Goal: Task Accomplishment & Management: Use online tool/utility

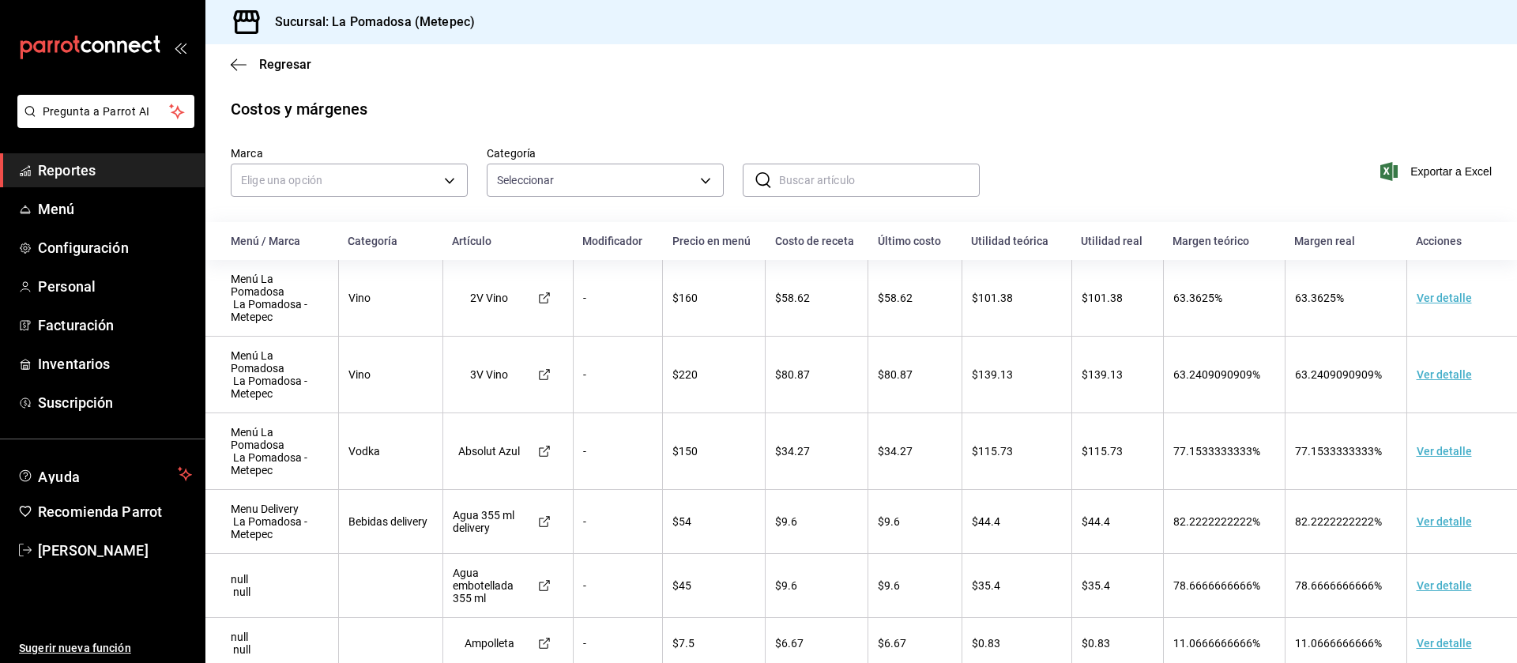
click at [66, 160] on span "Reportes" at bounding box center [115, 170] width 154 height 21
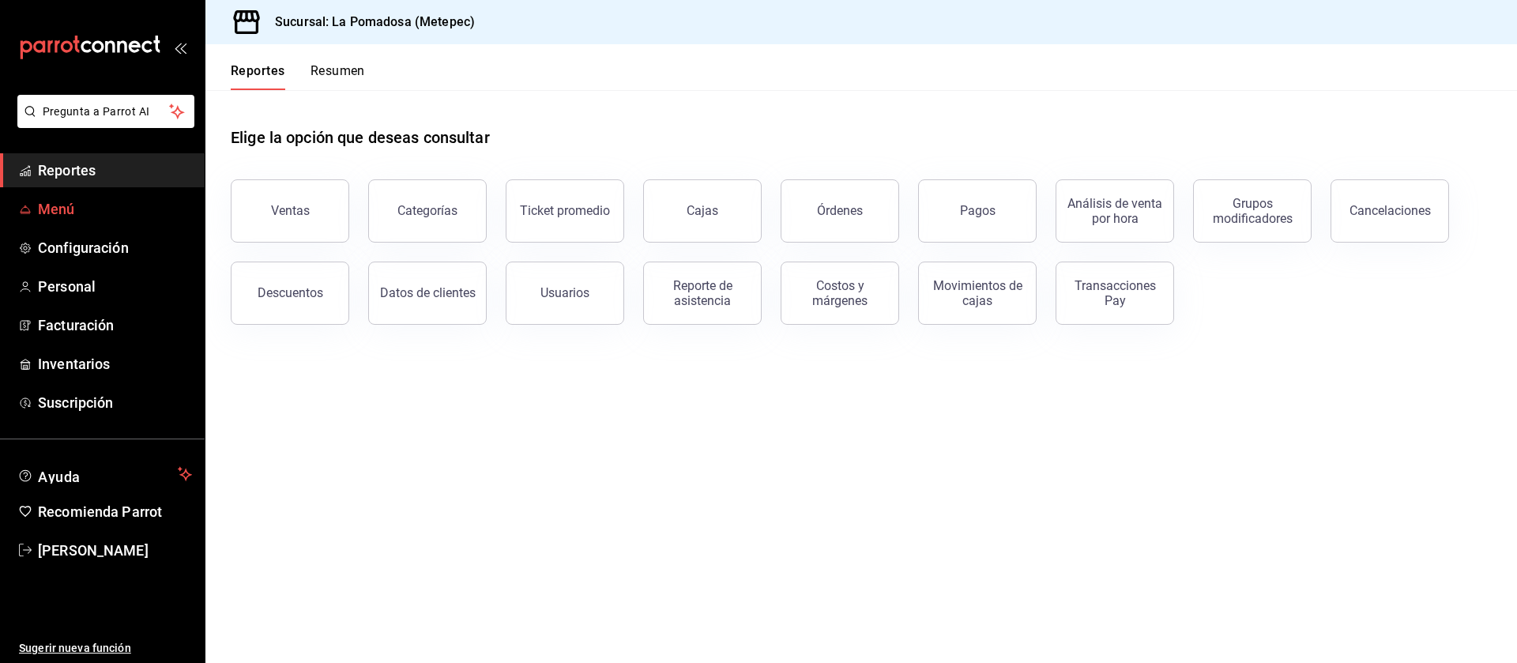
click at [67, 205] on span "Menú" at bounding box center [115, 208] width 154 height 21
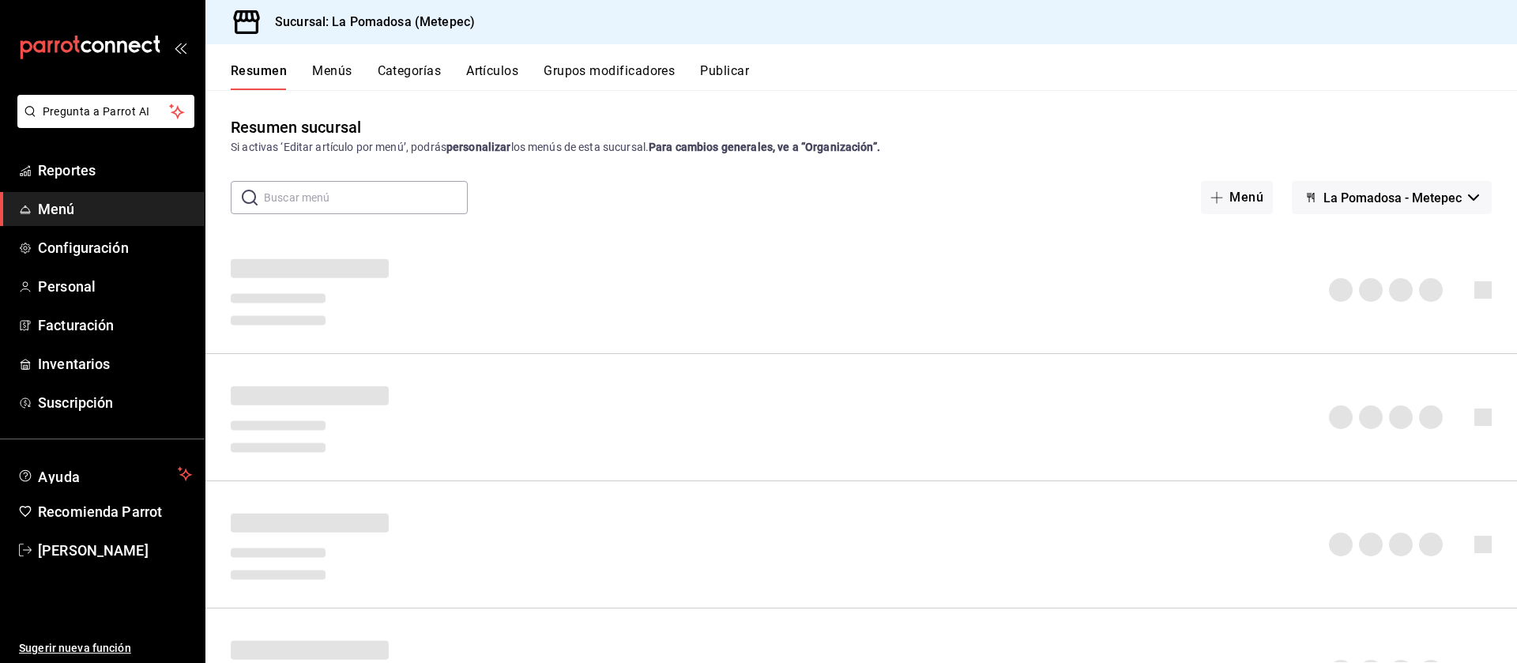
click at [508, 75] on button "Artículos" at bounding box center [492, 76] width 52 height 27
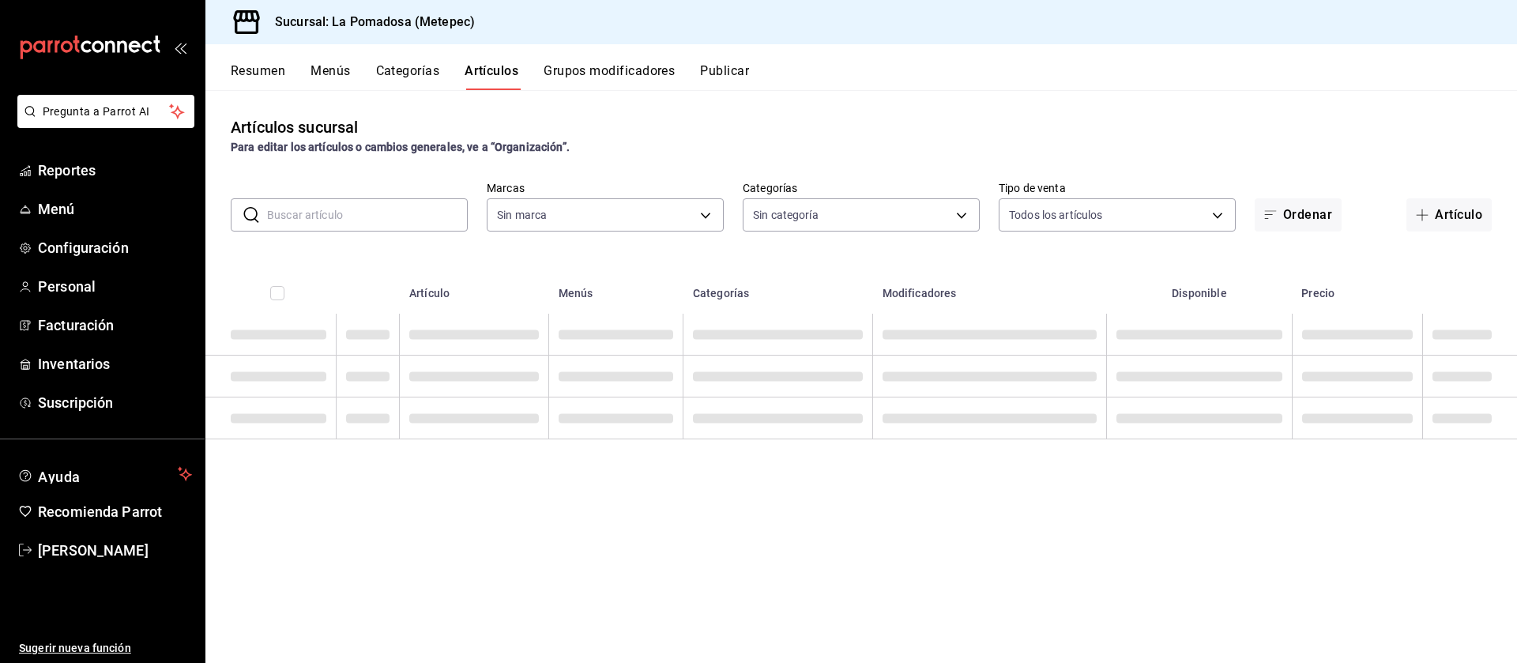
type input "26770a04-f713-4e61-b01c-a965f3f43d2a"
type input "d943e39c-3c76-416d-a752-8531798177b1,cac6379f-b581-4c4b-83ec-bcfc03b9aa83,15034…"
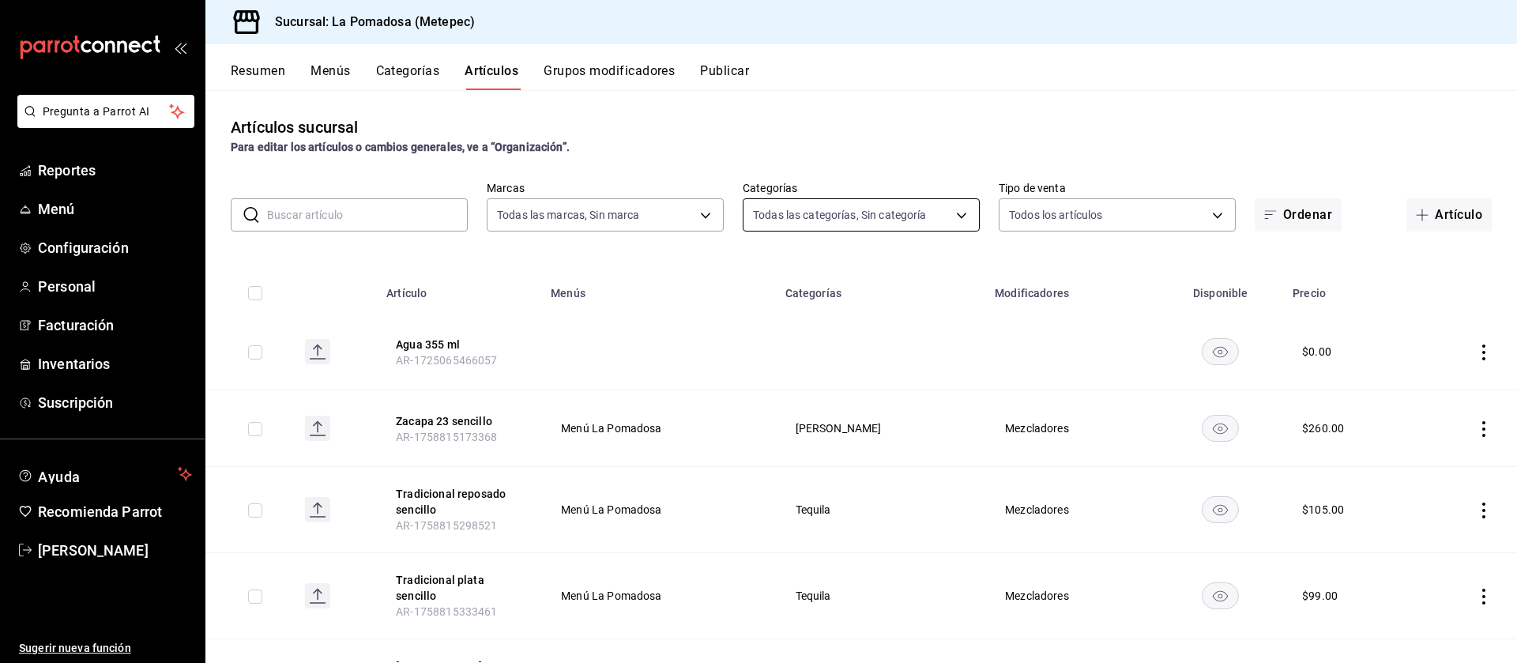
click at [902, 201] on body "Pregunta a Parrot AI Reportes Menú Configuración Personal Facturación Inventari…" at bounding box center [758, 331] width 1517 height 663
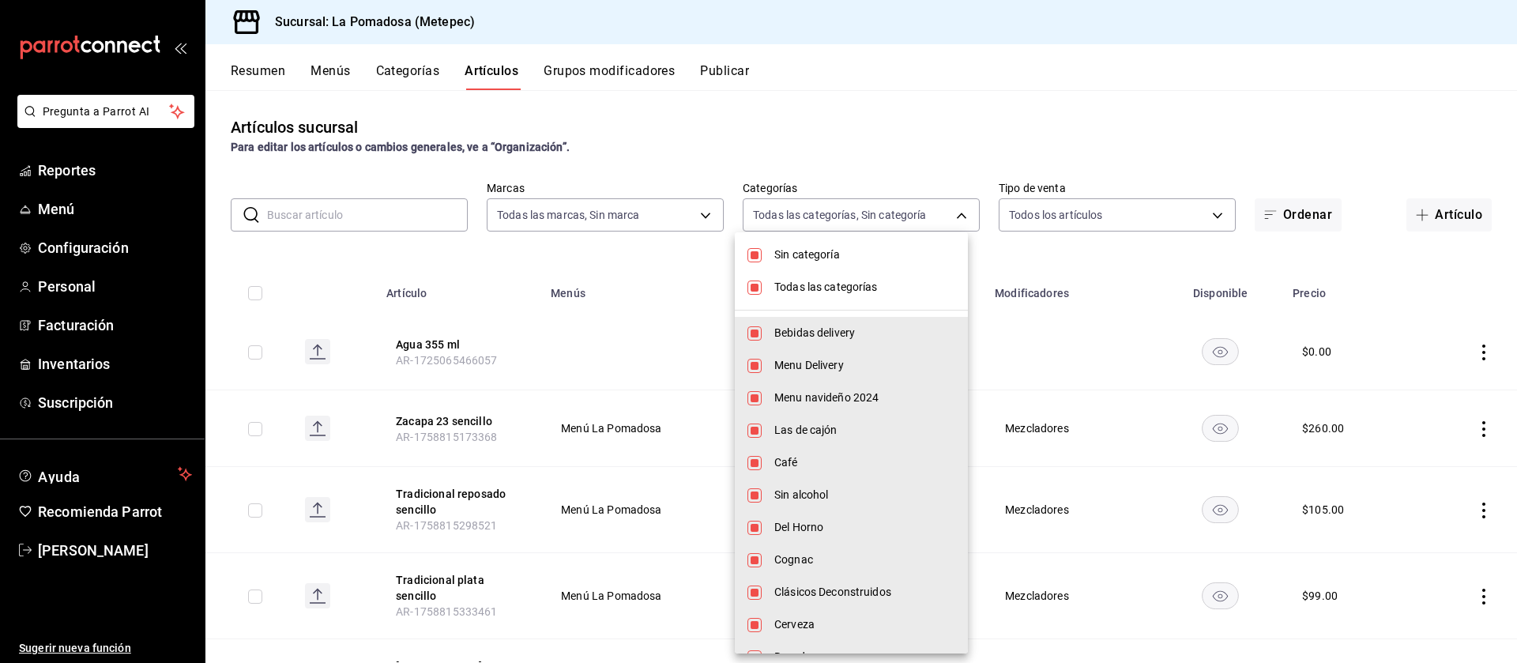
click at [759, 288] on input "checkbox" at bounding box center [755, 288] width 14 height 14
checkbox input "false"
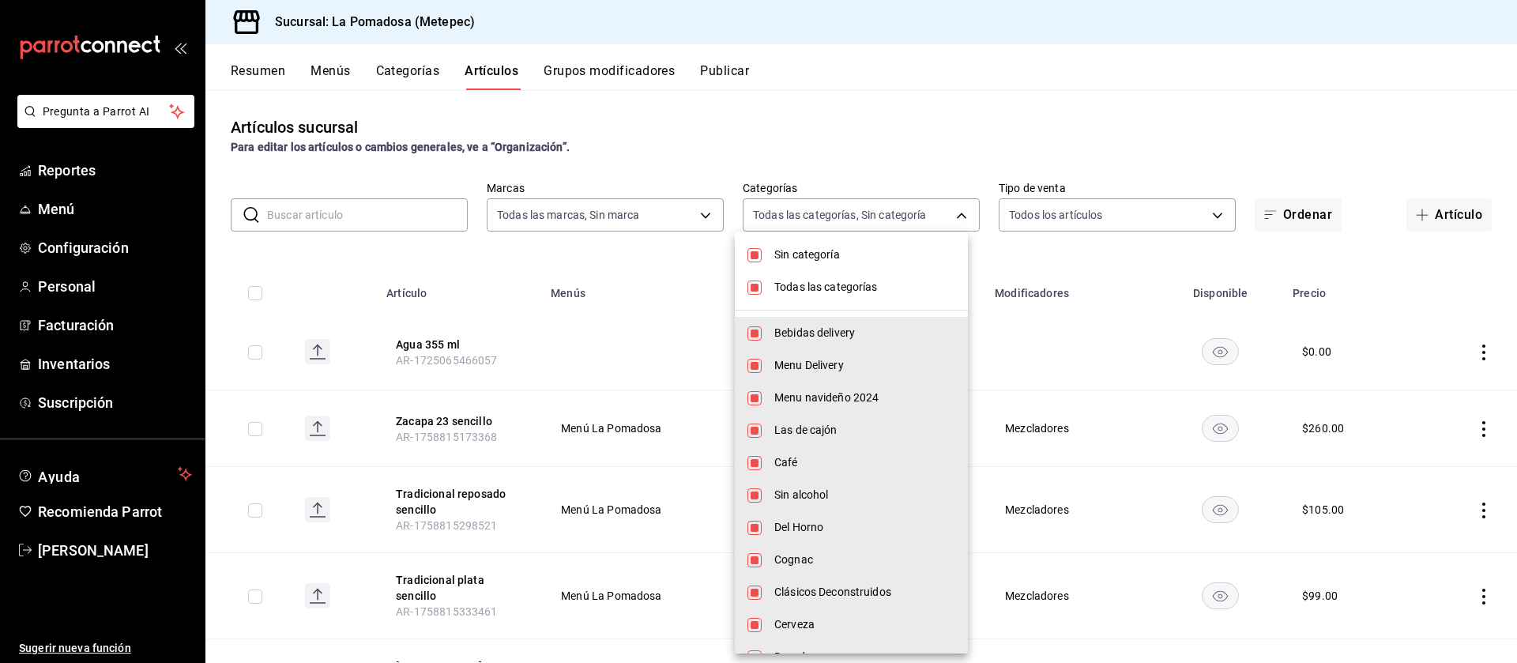
checkbox input "false"
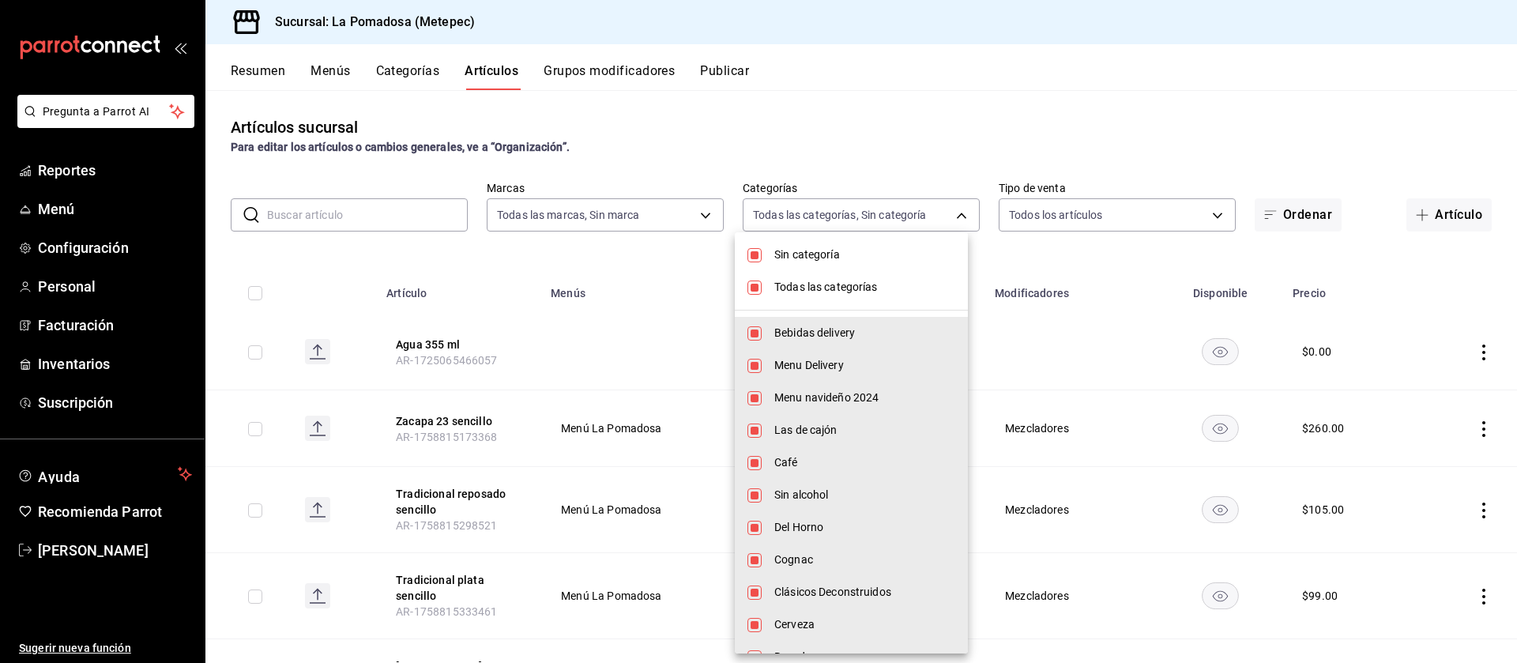
checkbox input "false"
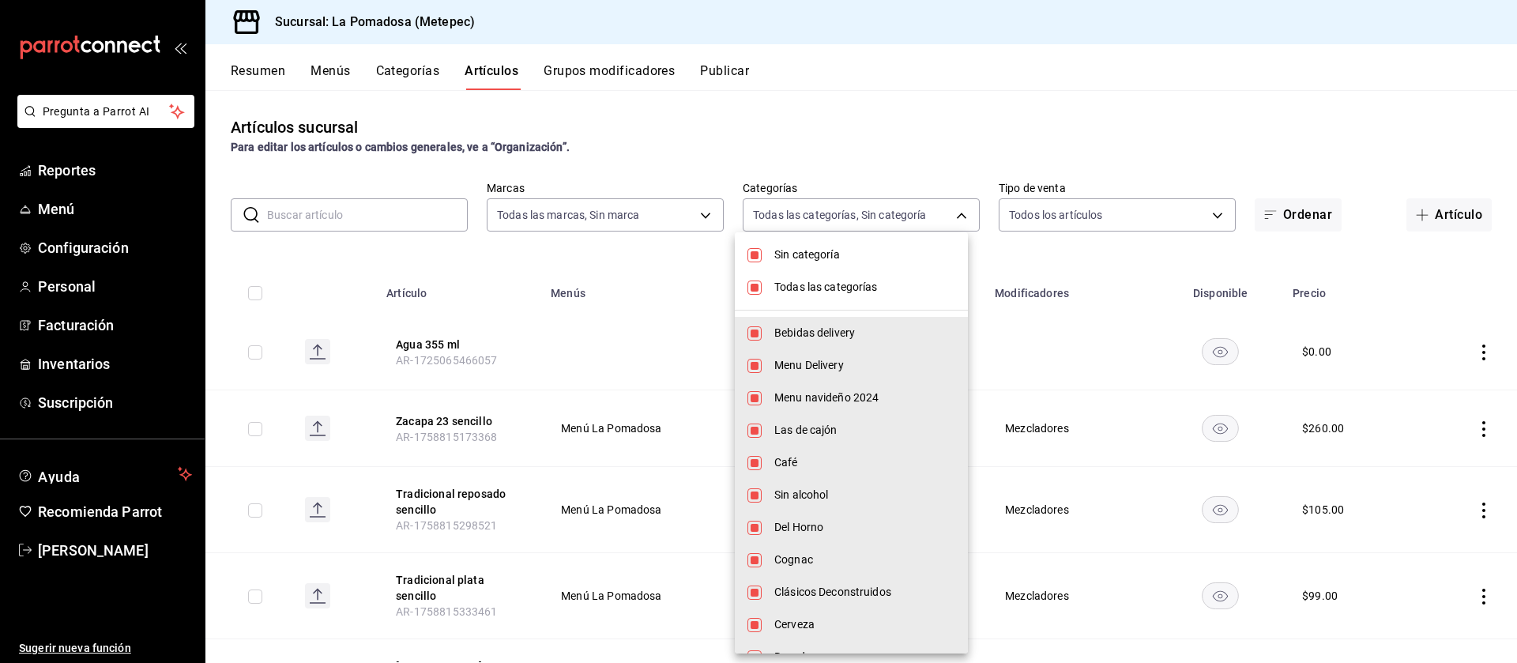
checkbox input "false"
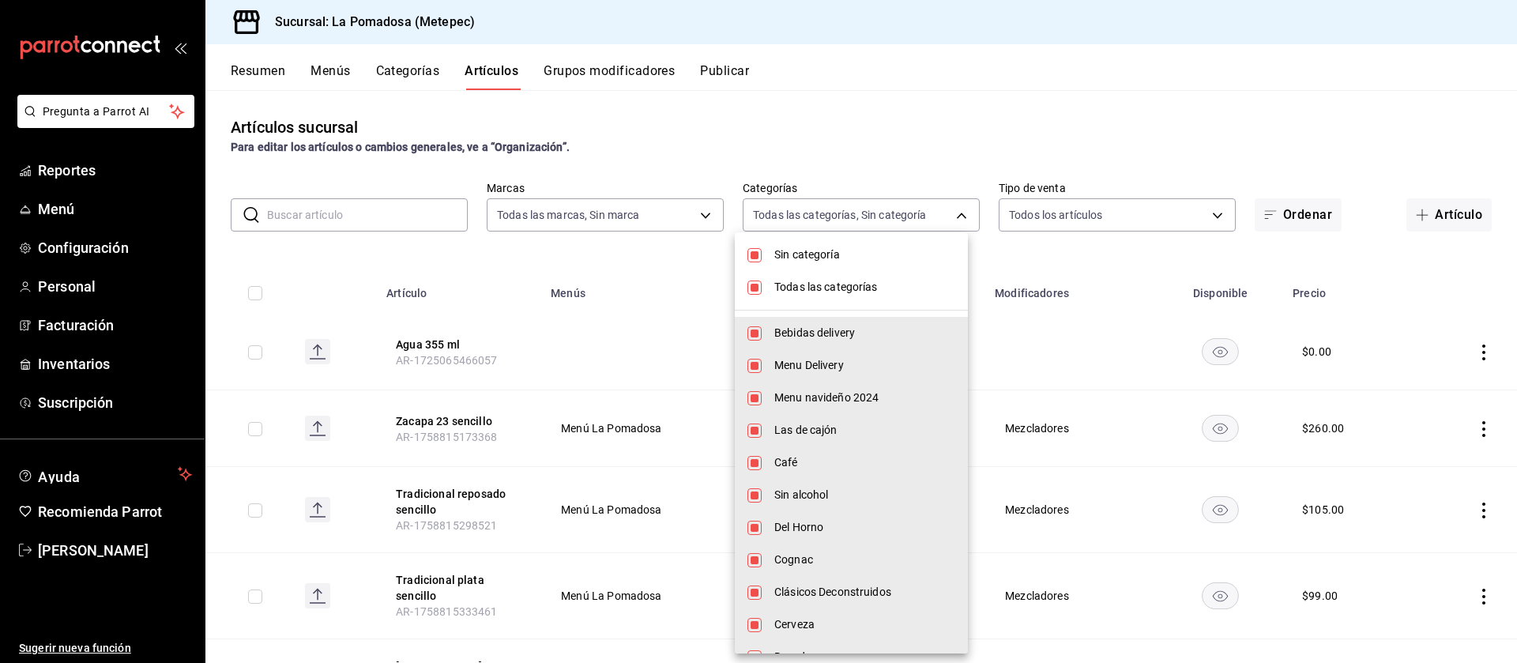
checkbox input "false"
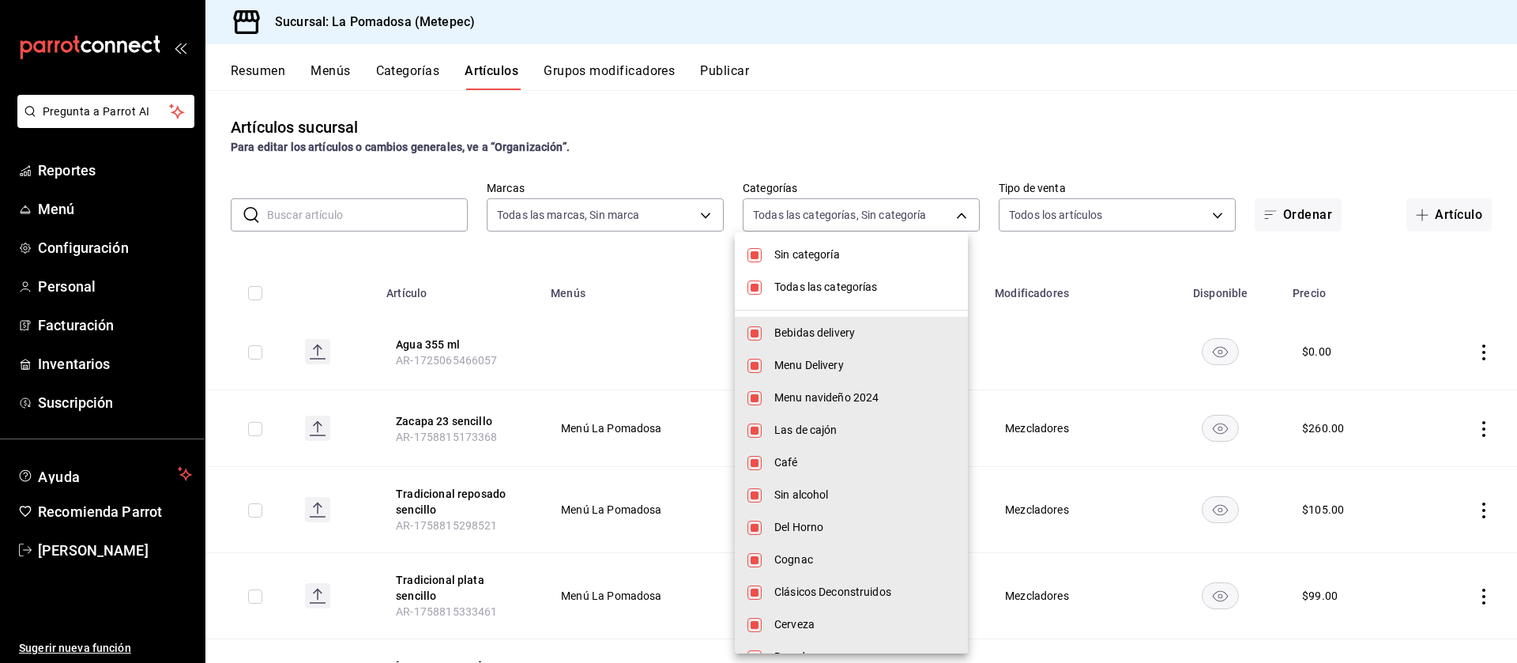
checkbox input "false"
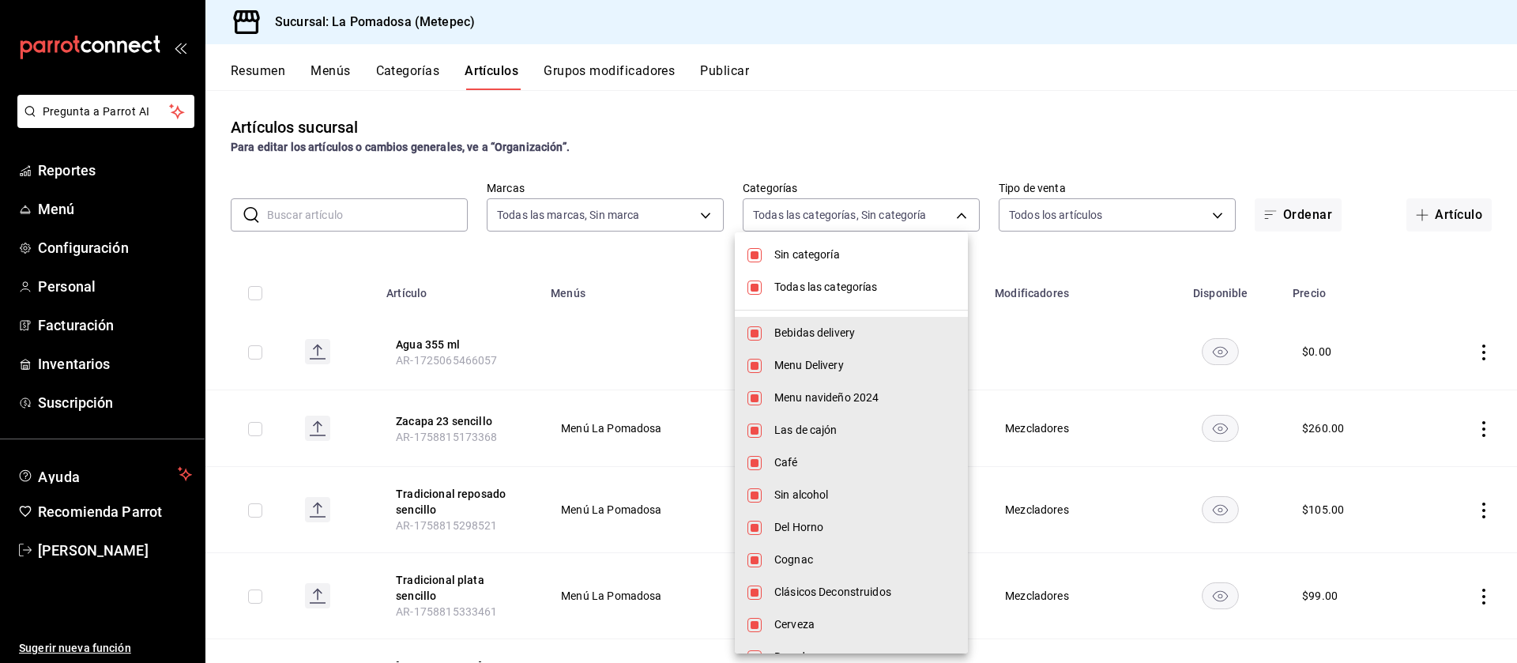
checkbox input "false"
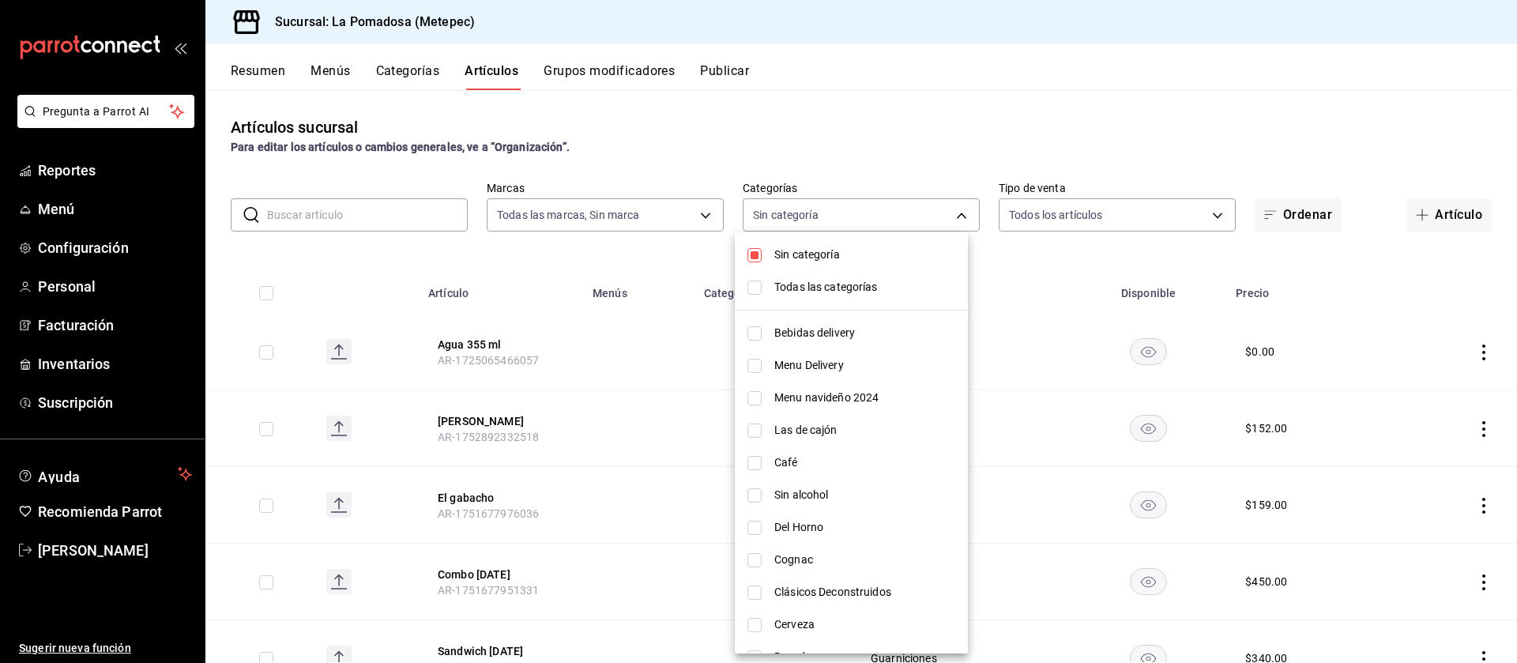
click at [759, 288] on input "checkbox" at bounding box center [755, 288] width 14 height 14
checkbox input "true"
type input "d943e39c-3c76-416d-a752-8531798177b1,cac6379f-b581-4c4b-83ec-bcfc03b9aa83,15034…"
checkbox input "true"
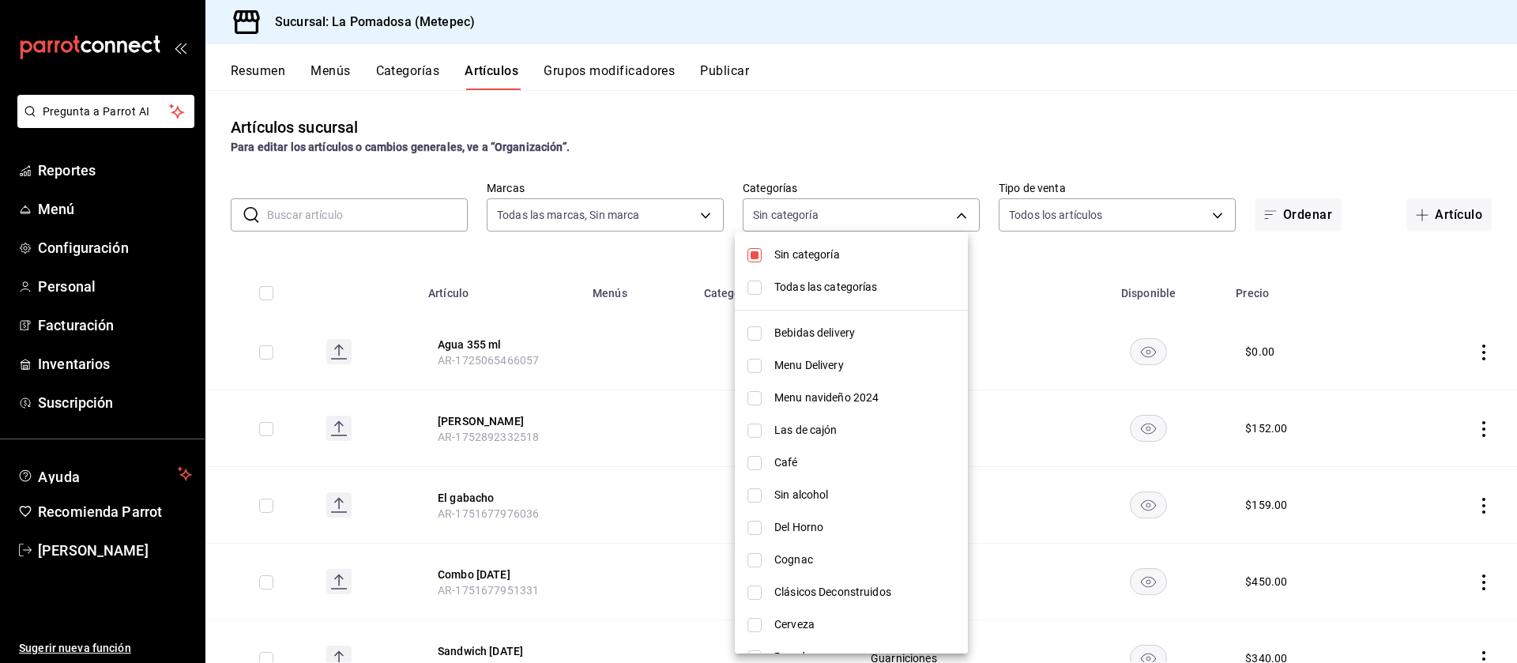
checkbox input "true"
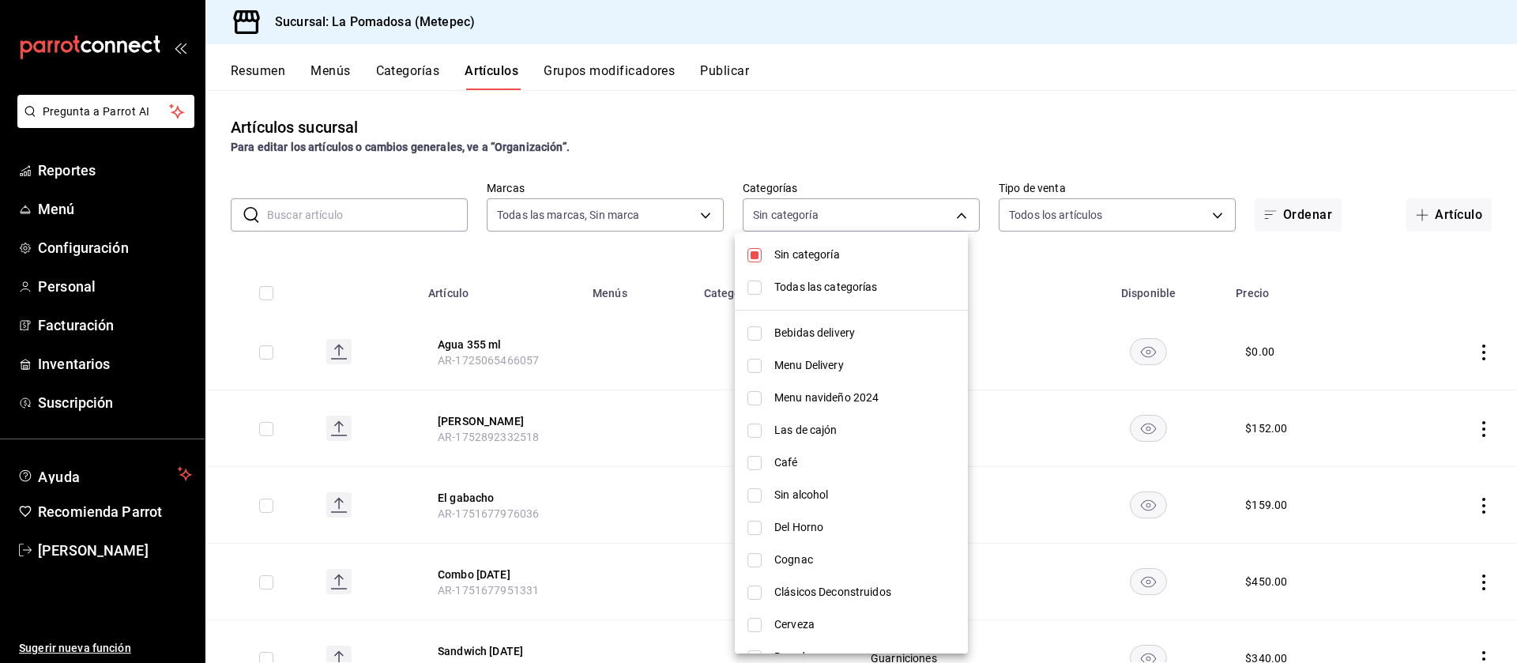
checkbox input "true"
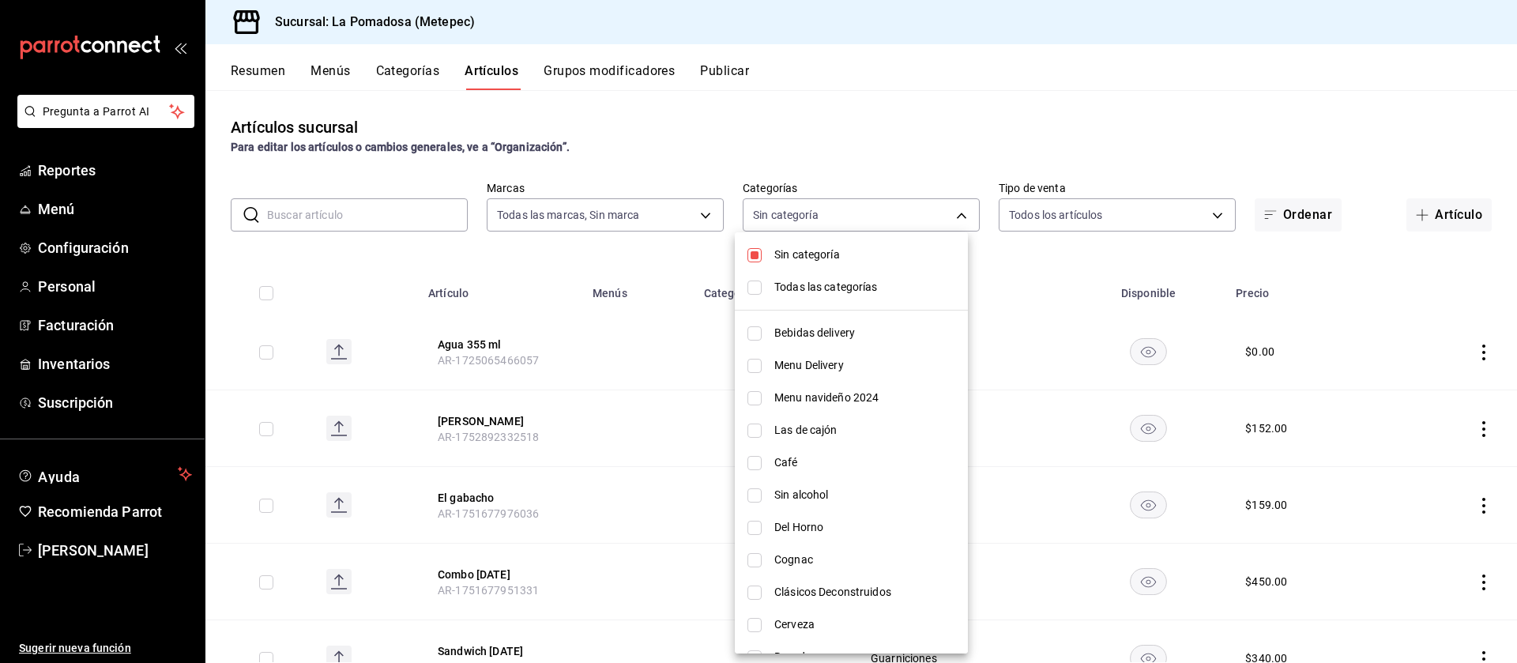
checkbox input "true"
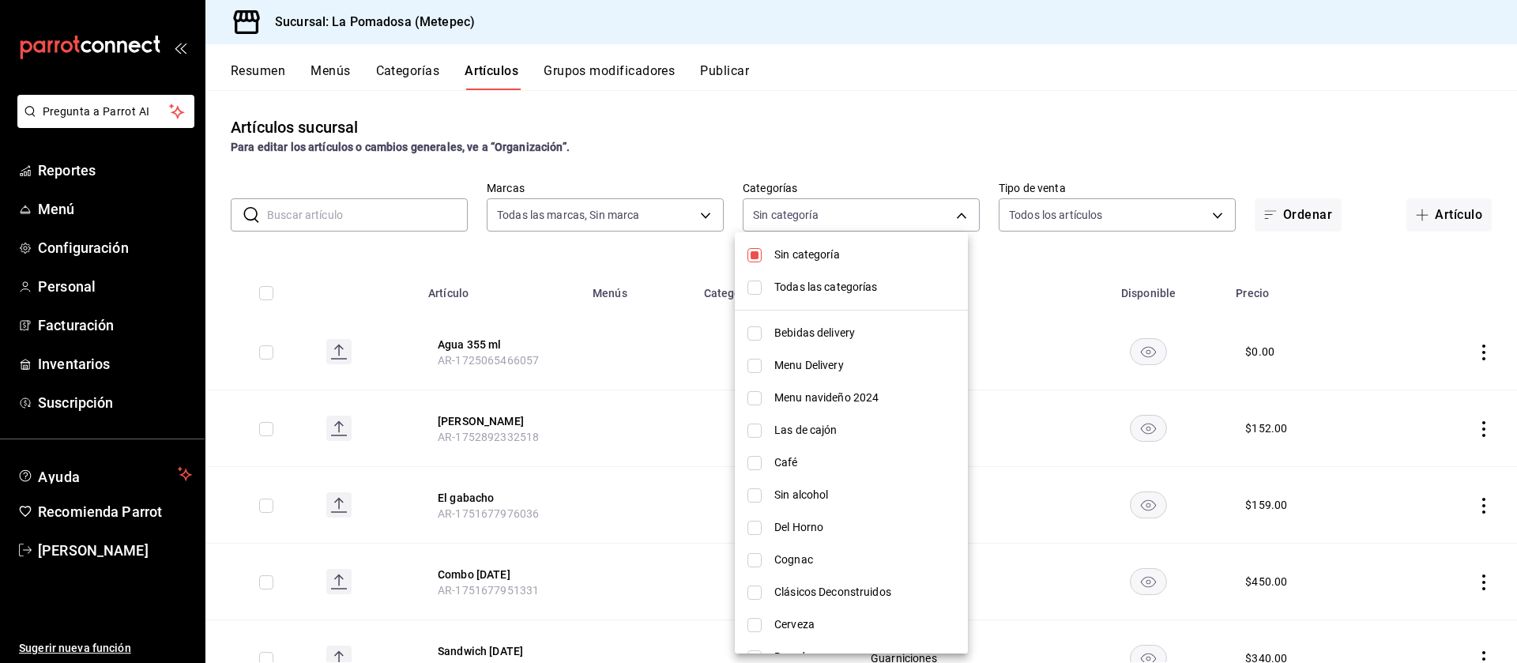
checkbox input "true"
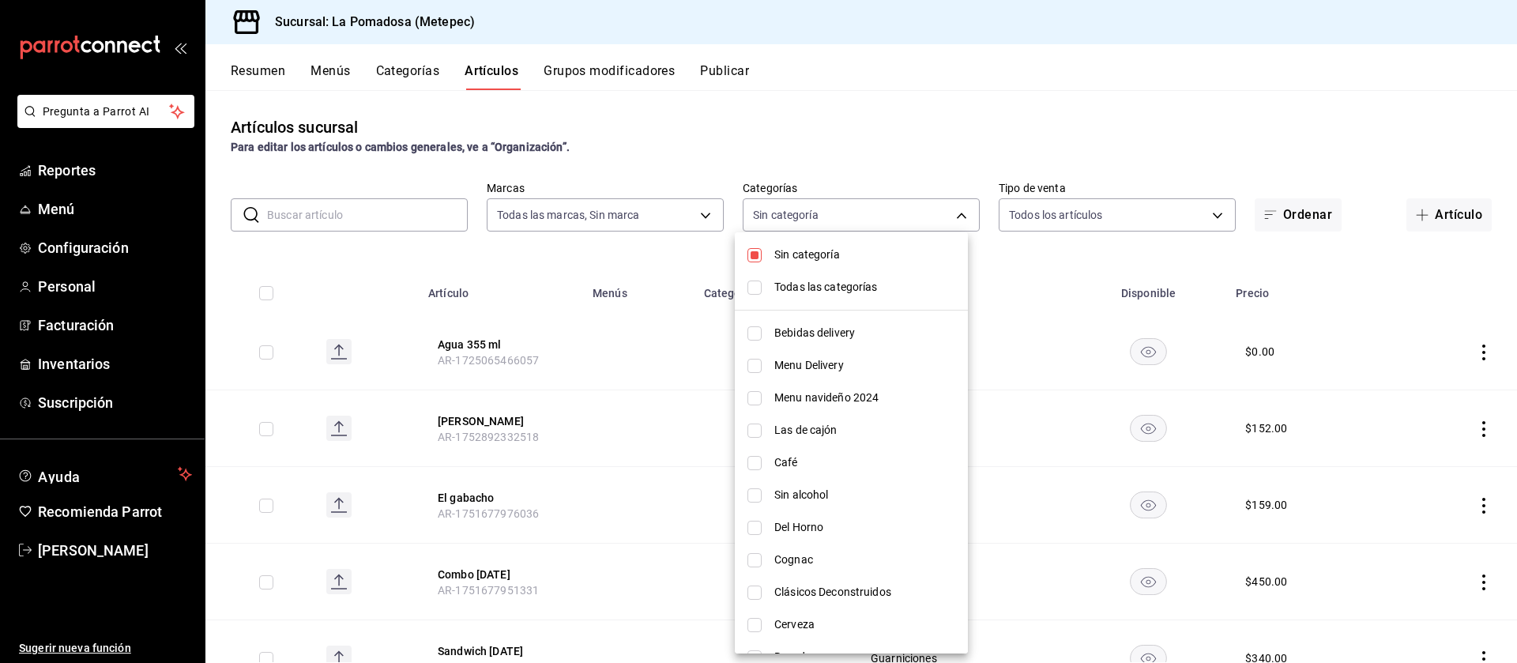
checkbox input "true"
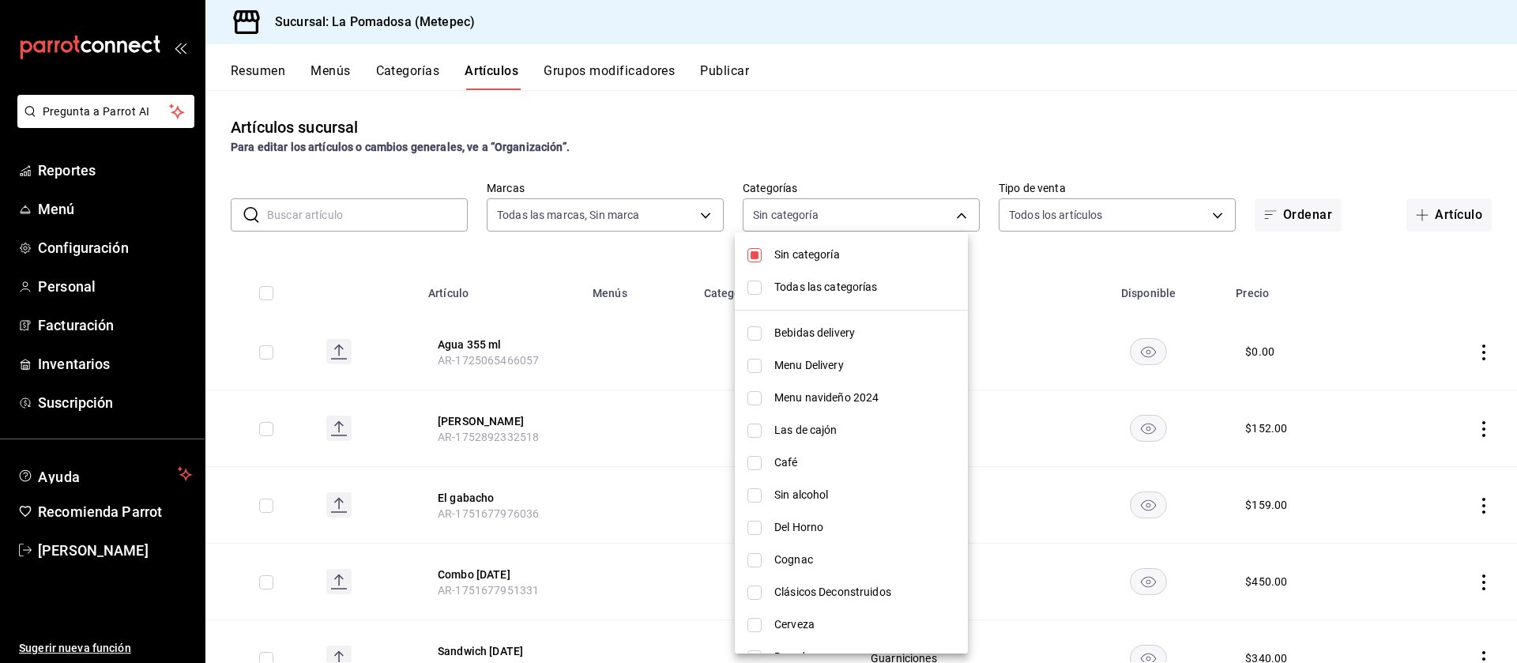
checkbox input "true"
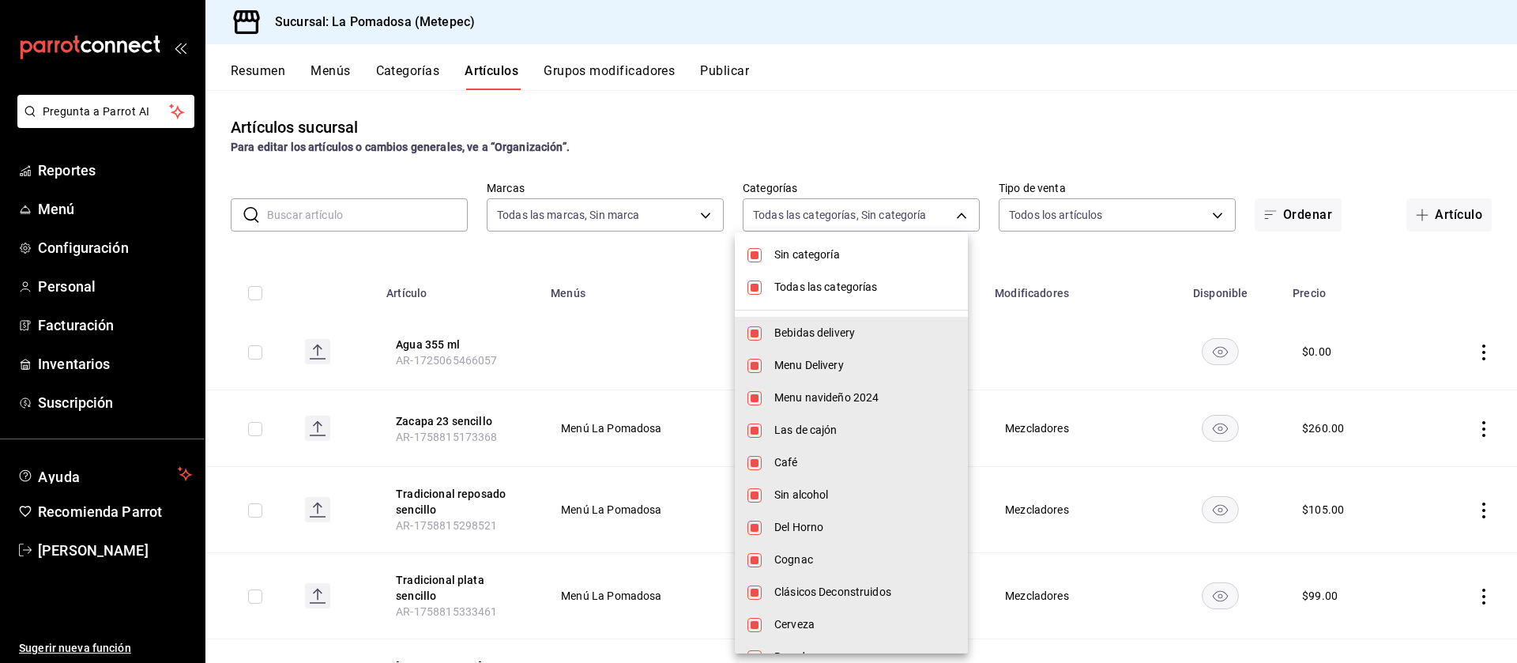
click at [766, 247] on li "Sin categoría" at bounding box center [851, 255] width 233 height 32
checkbox input "false"
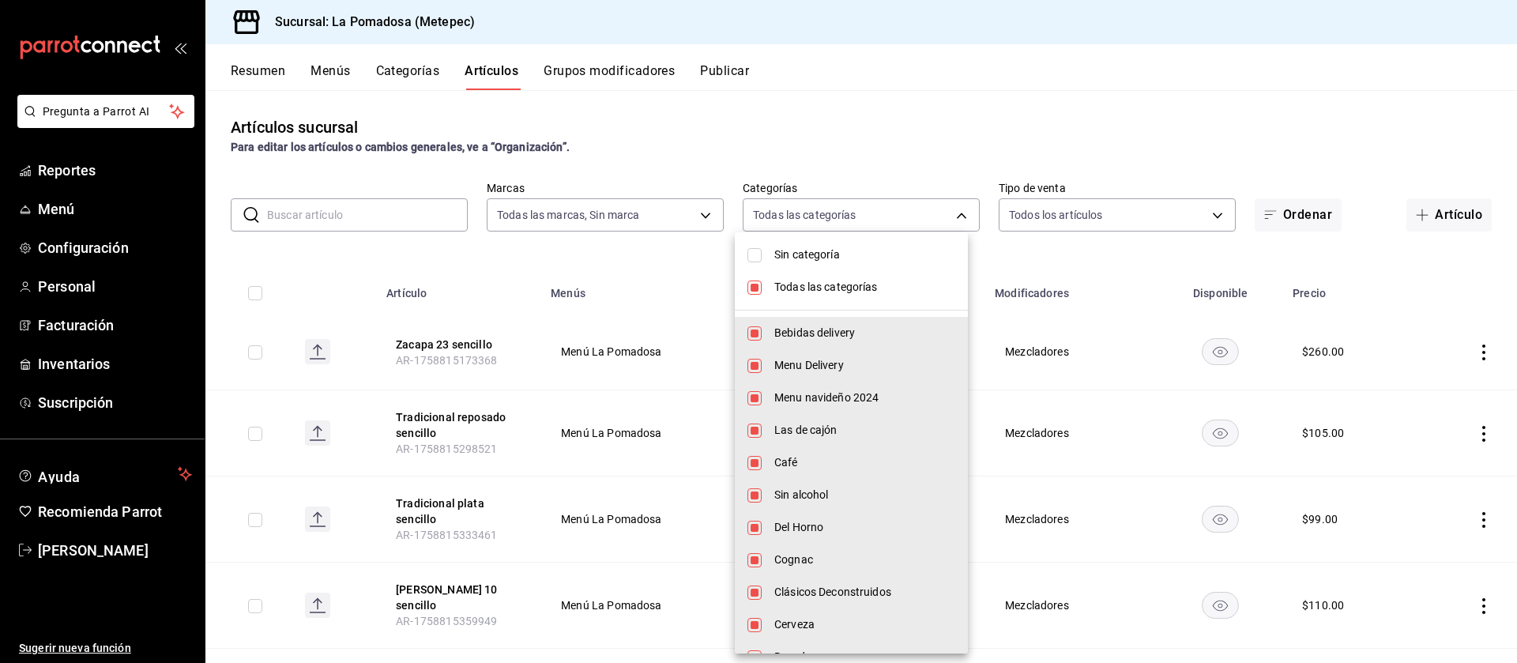
click at [753, 281] on input "checkbox" at bounding box center [755, 288] width 14 height 14
checkbox input "false"
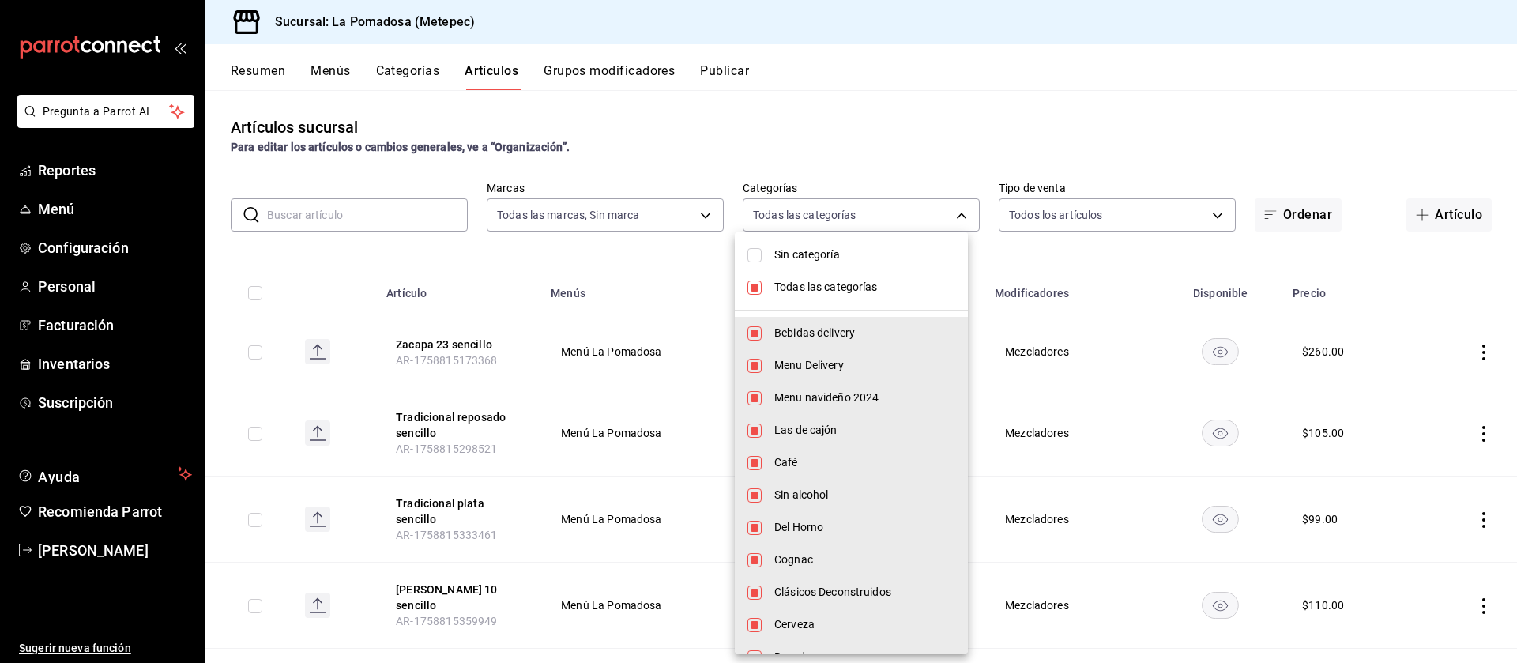
checkbox input "false"
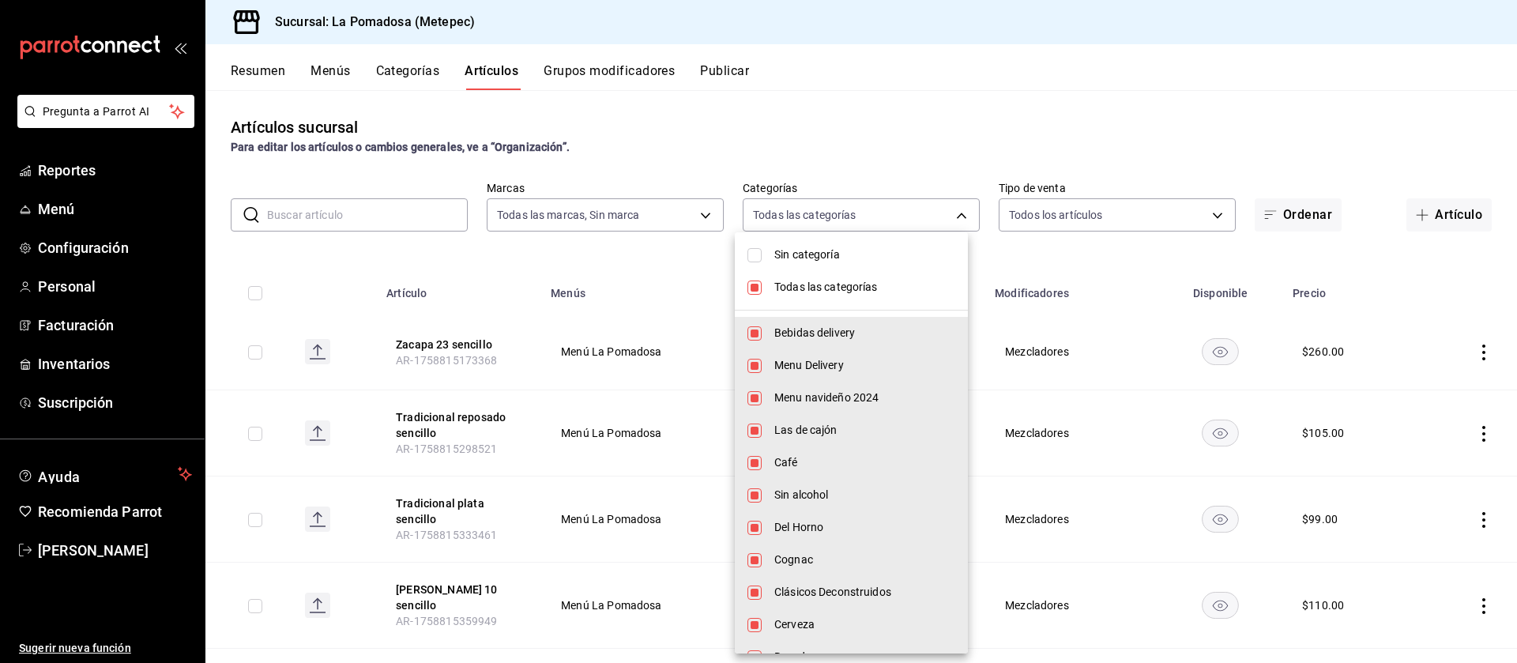
checkbox input "false"
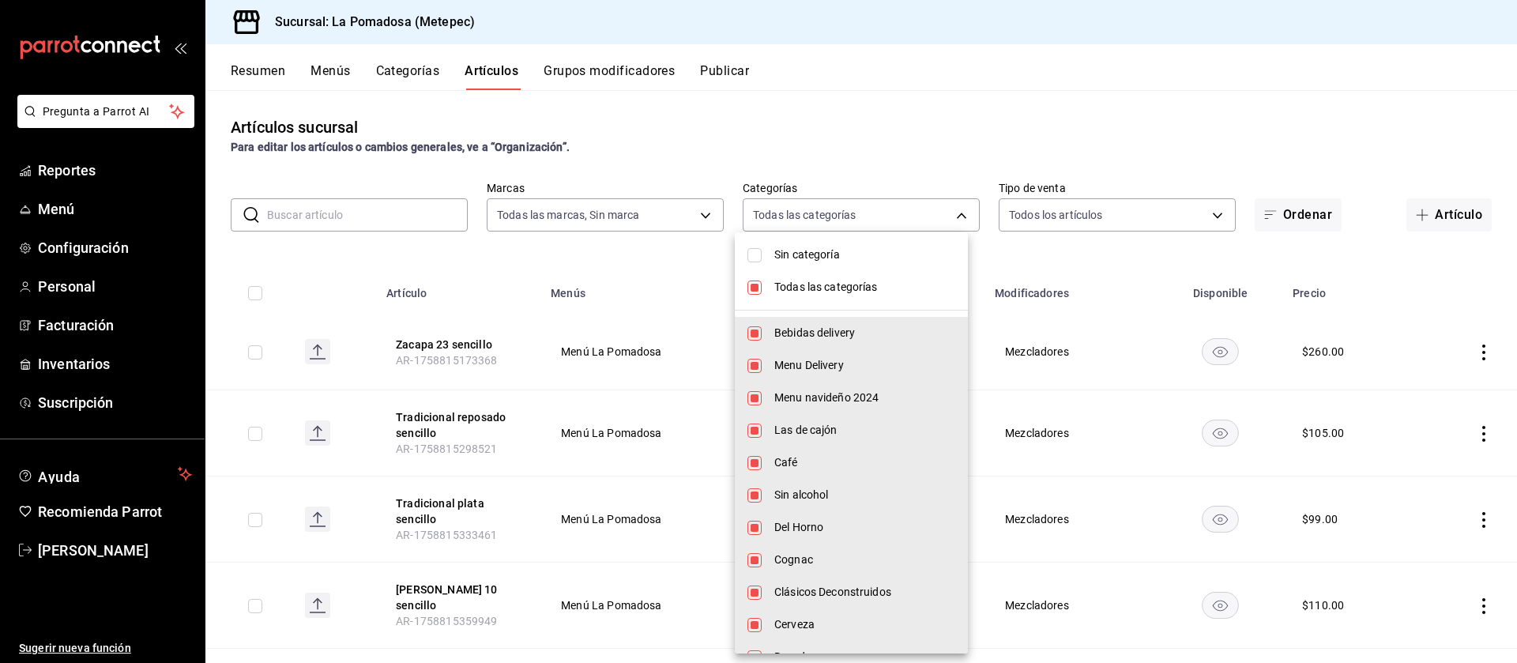
checkbox input "false"
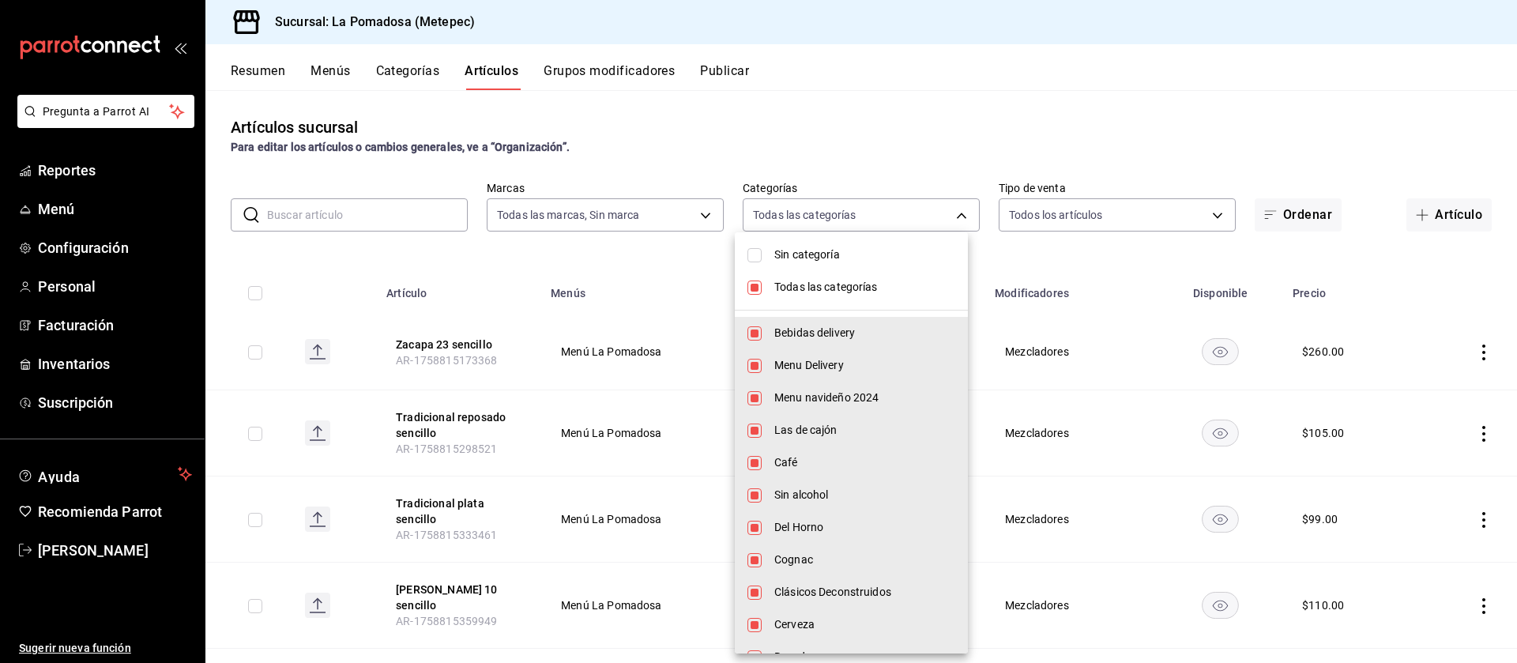
checkbox input "false"
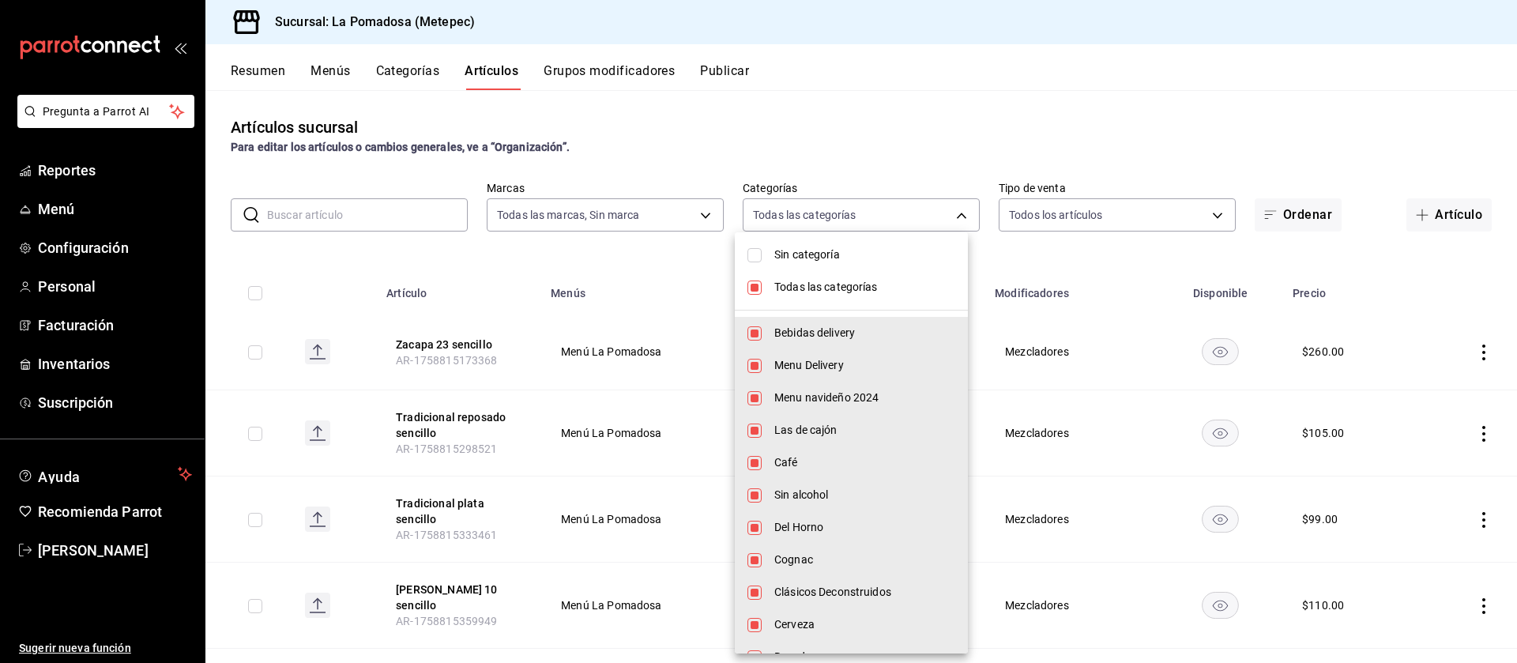
checkbox input "false"
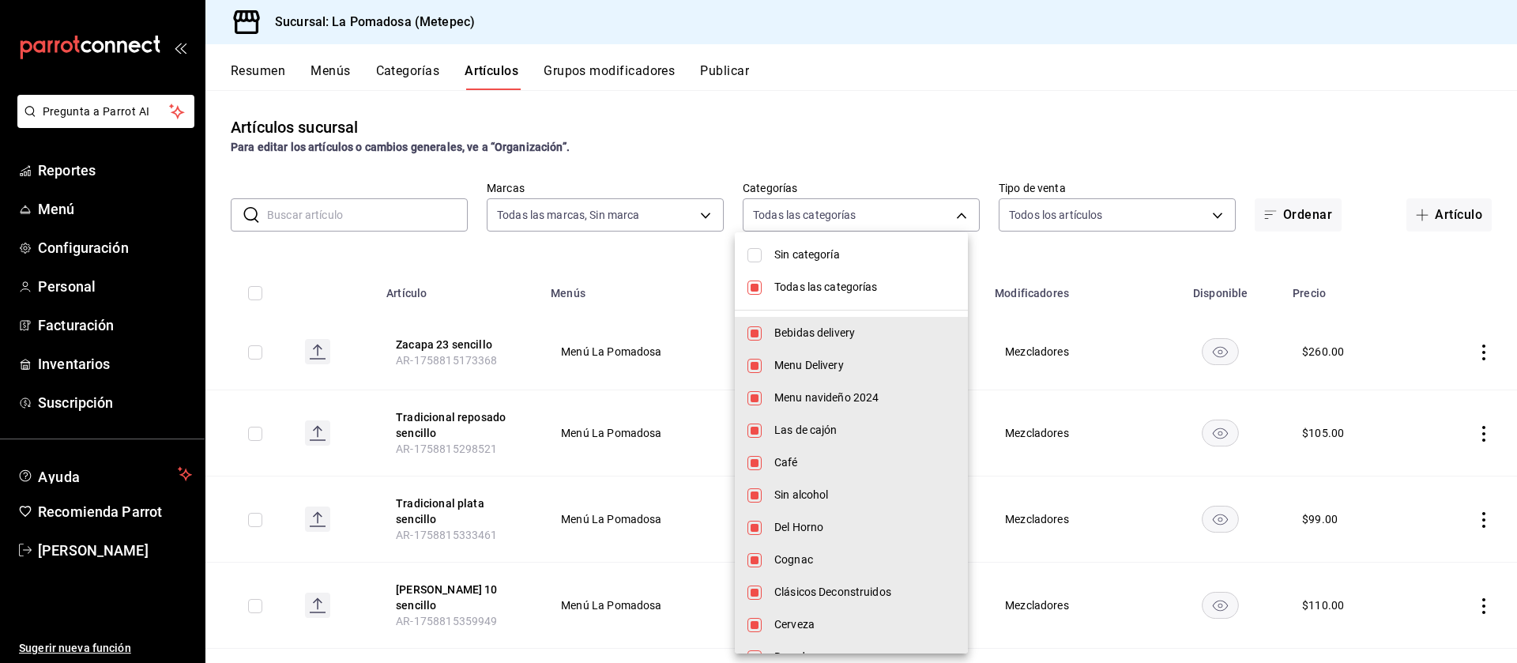
checkbox input "false"
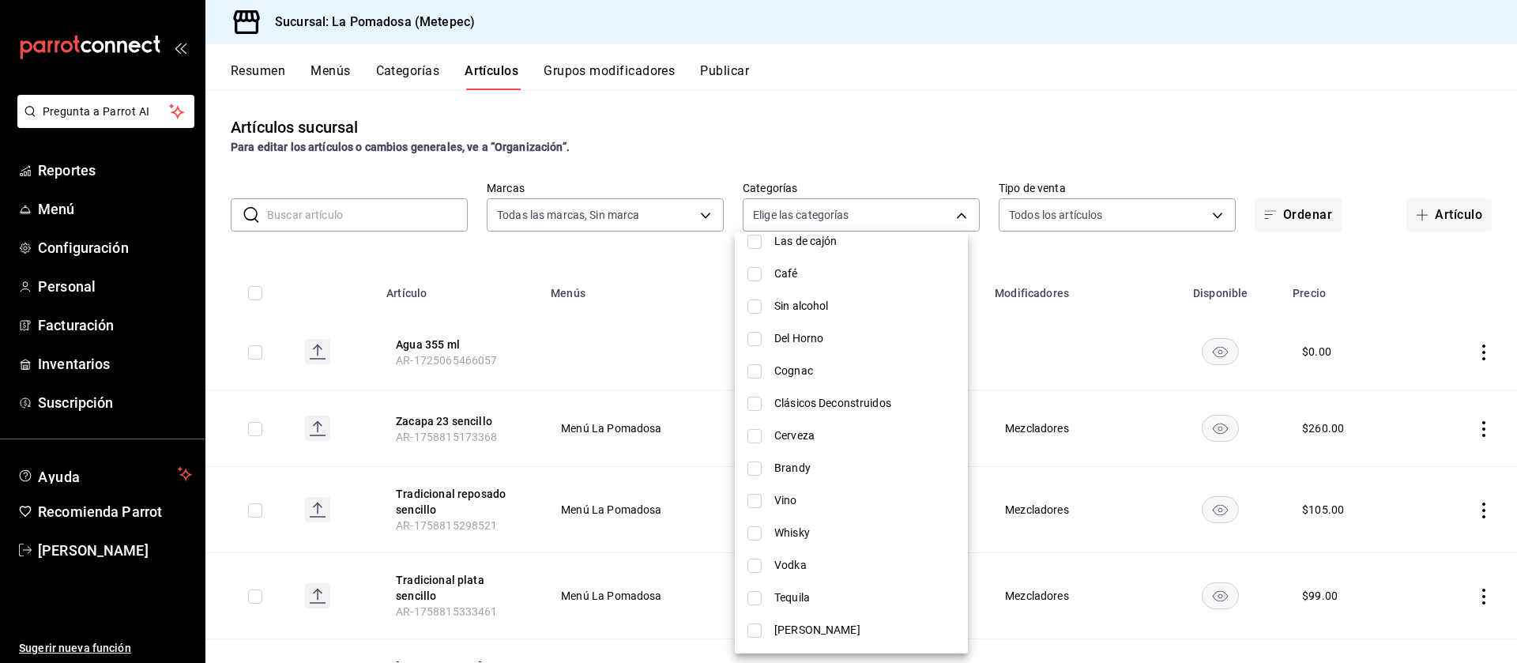
scroll to position [206, 0]
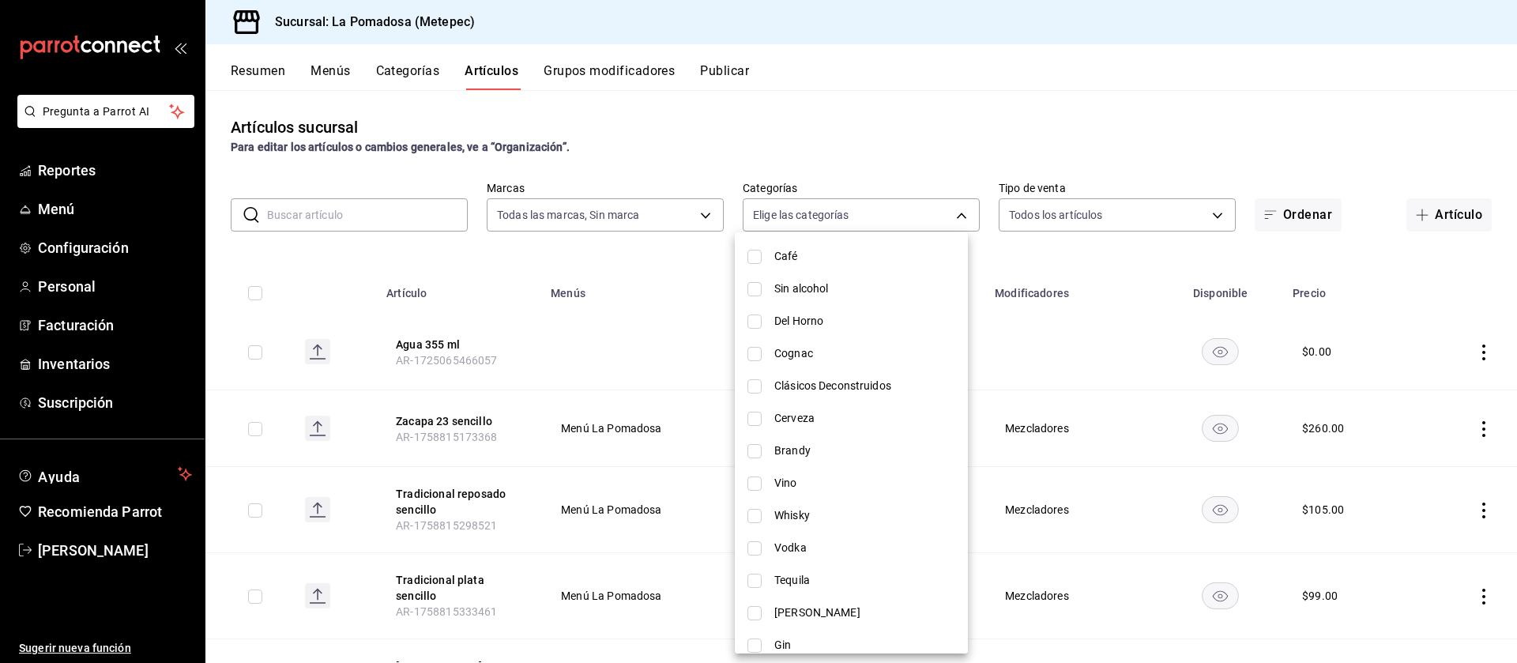
click at [755, 517] on input "checkbox" at bounding box center [755, 516] width 14 height 14
checkbox input "true"
type input "33cc39a1-84bd-459a-9eec-393565470ba2"
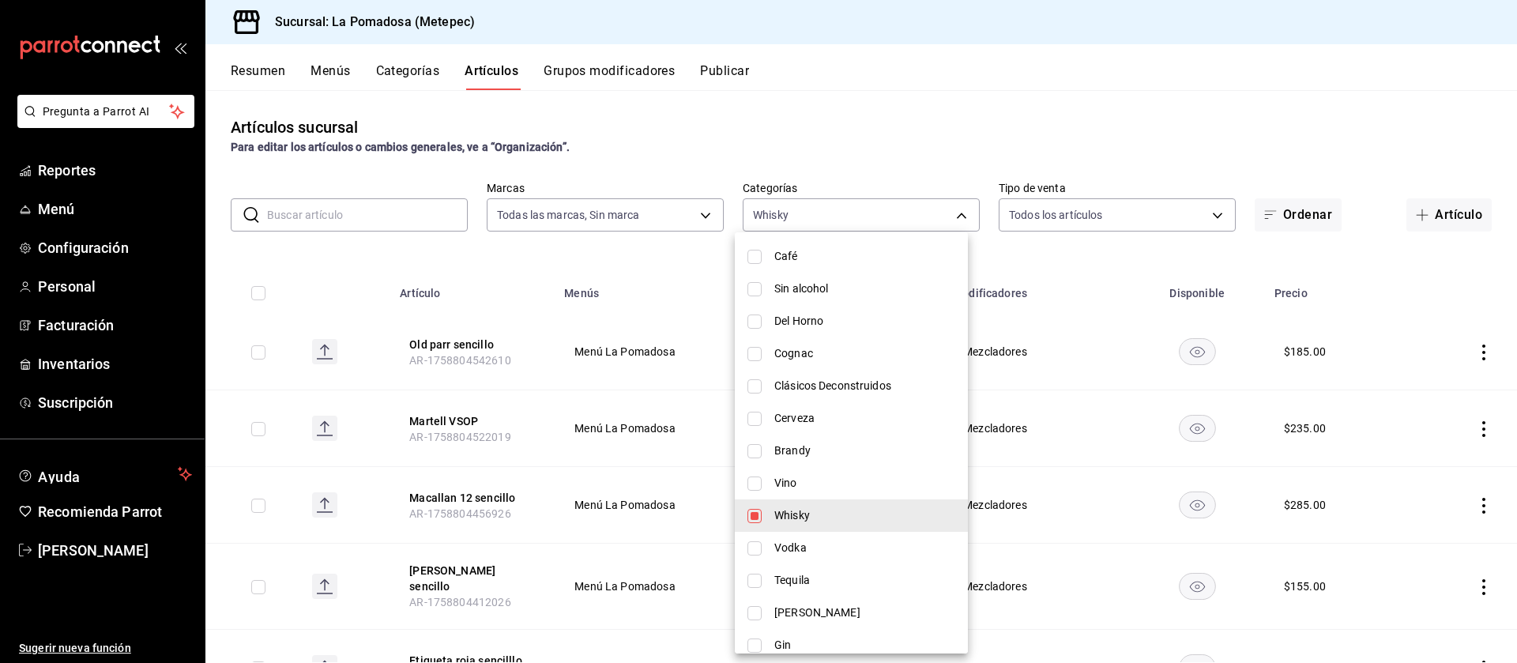
click at [1022, 103] on div at bounding box center [758, 331] width 1517 height 663
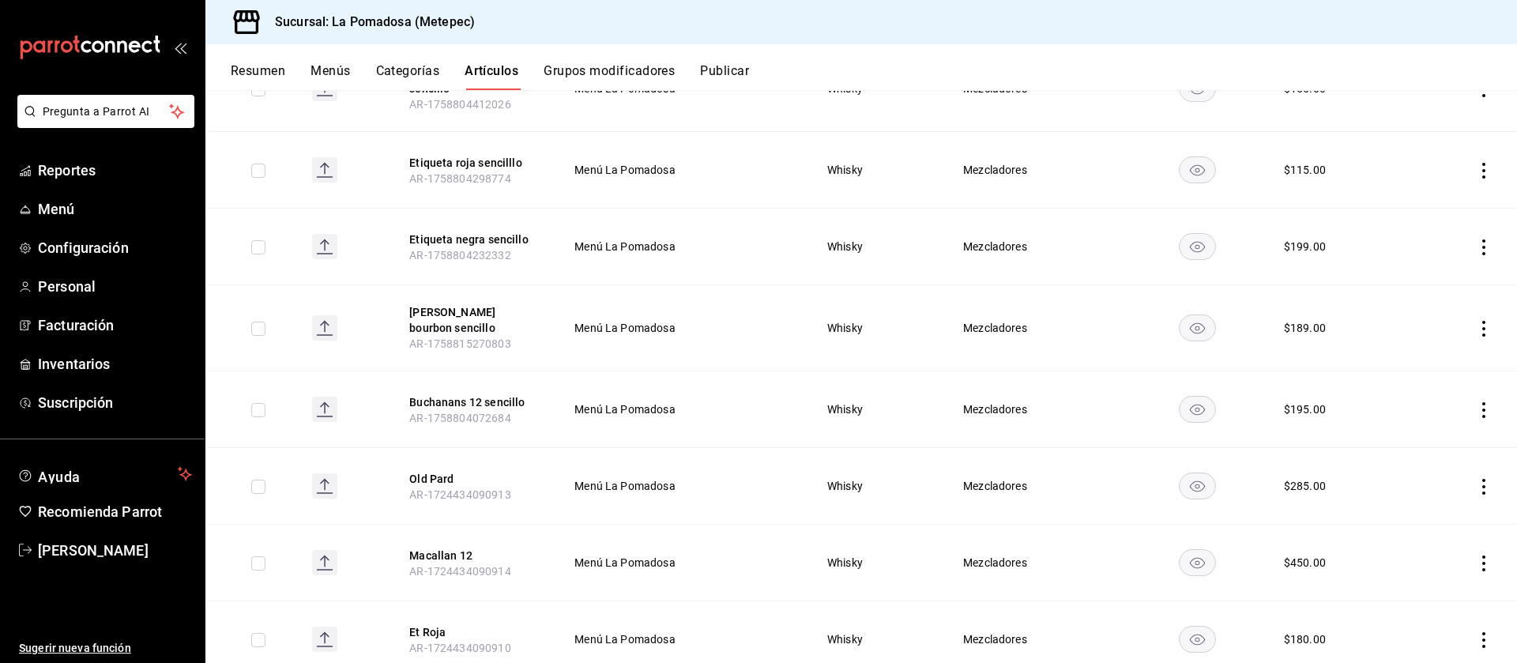
scroll to position [0, 0]
